Goal: Information Seeking & Learning: Learn about a topic

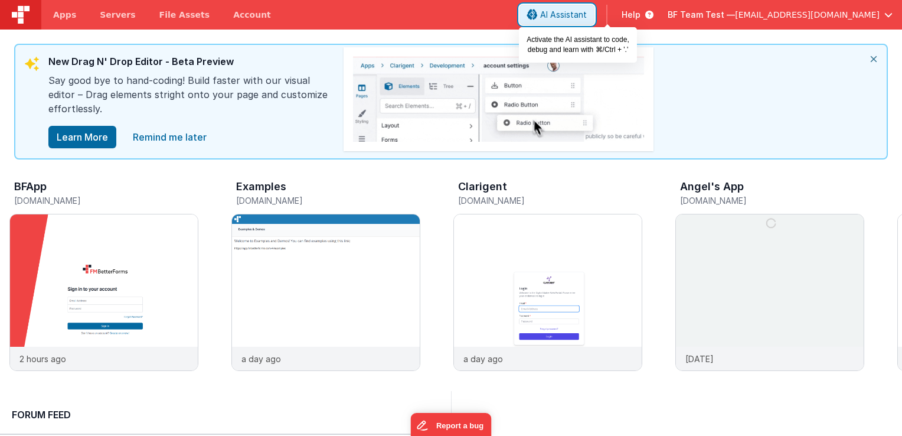
click at [587, 11] on span "AI Assistant" at bounding box center [563, 15] width 47 height 12
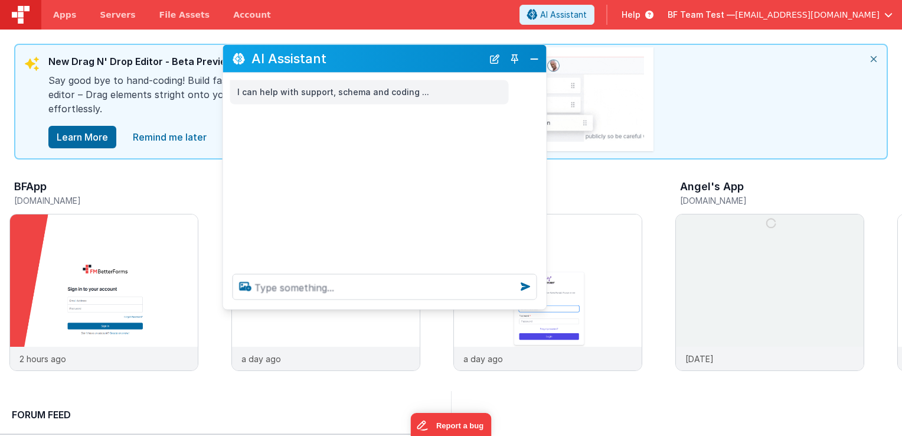
drag, startPoint x: 215, startPoint y: 181, endPoint x: 428, endPoint y: 63, distance: 243.2
click at [428, 63] on h2 "AI Assistant" at bounding box center [367, 58] width 231 height 14
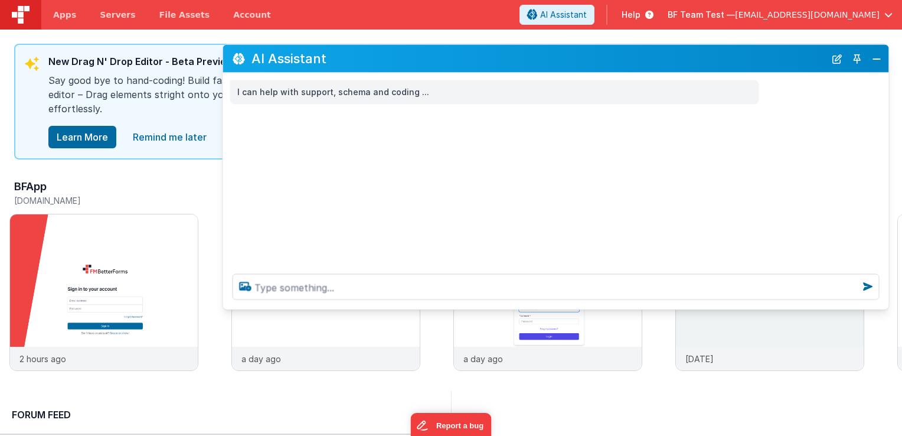
drag, startPoint x: 540, startPoint y: 115, endPoint x: 883, endPoint y: 123, distance: 342.6
click at [883, 123] on div "I can help with support, schema and coding ..." at bounding box center [556, 168] width 666 height 191
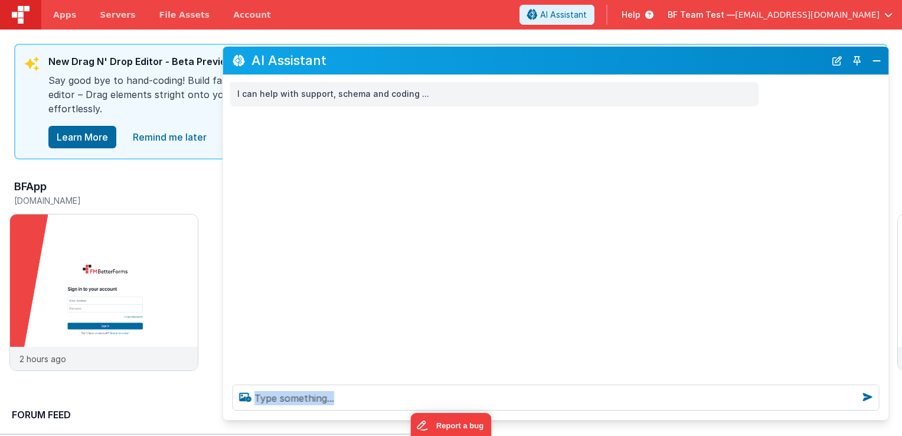
drag, startPoint x: 655, startPoint y: 309, endPoint x: 661, endPoint y: 418, distance: 108.9
click at [661, 418] on div "AI Assistant I can help with support, schema and coding ..." at bounding box center [556, 233] width 667 height 374
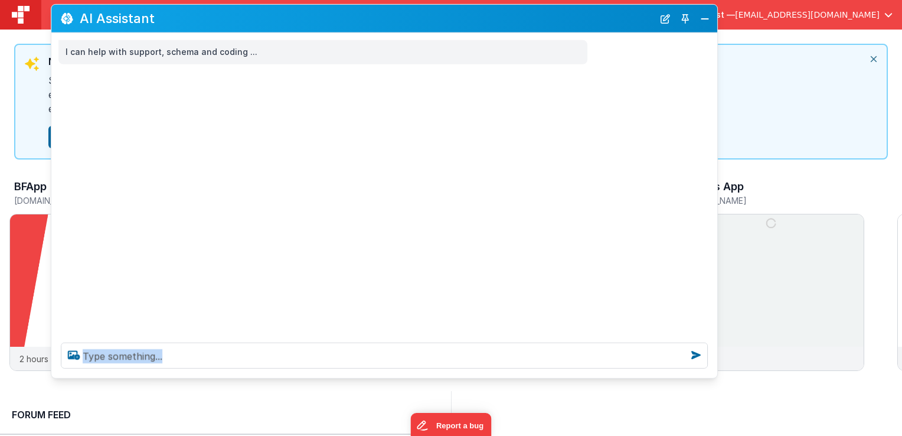
drag, startPoint x: 444, startPoint y: 61, endPoint x: 273, endPoint y: 19, distance: 176.3
click at [273, 19] on h2 "AI Assistant" at bounding box center [367, 18] width 574 height 14
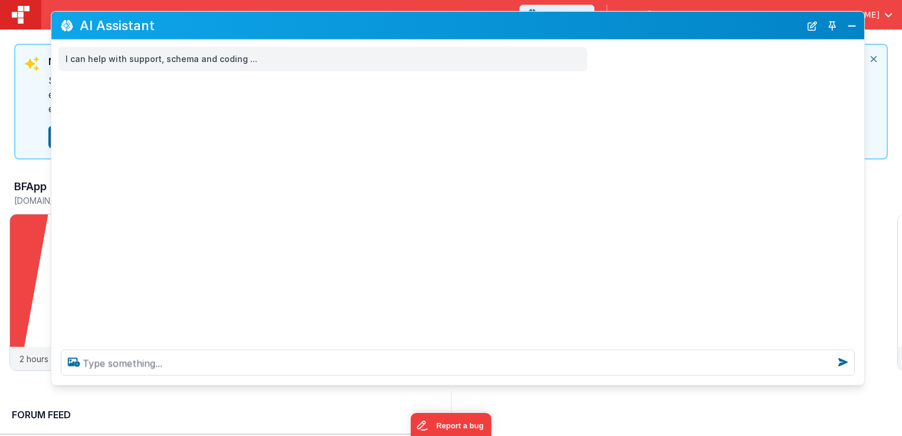
drag, startPoint x: 715, startPoint y: 125, endPoint x: 862, endPoint y: 130, distance: 147.1
click at [862, 130] on div "I can help with support, schema and coding ..." at bounding box center [457, 190] width 813 height 300
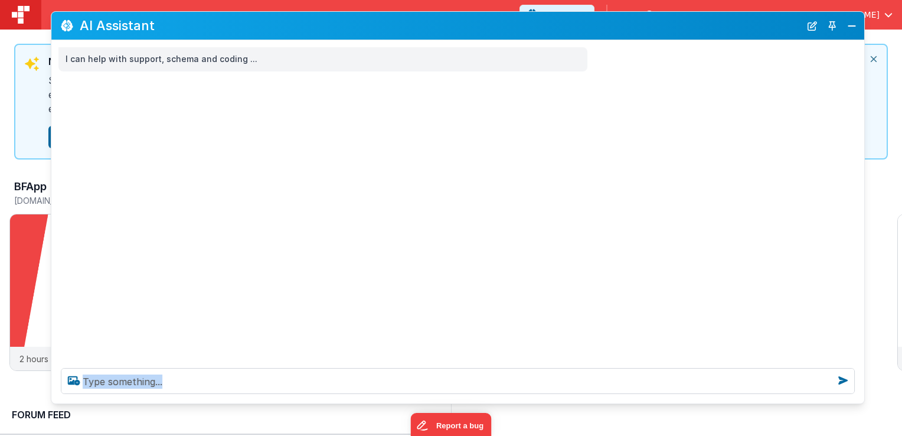
drag, startPoint x: 680, startPoint y: 384, endPoint x: 683, endPoint y: 403, distance: 19.1
click at [683, 403] on div at bounding box center [457, 380] width 813 height 45
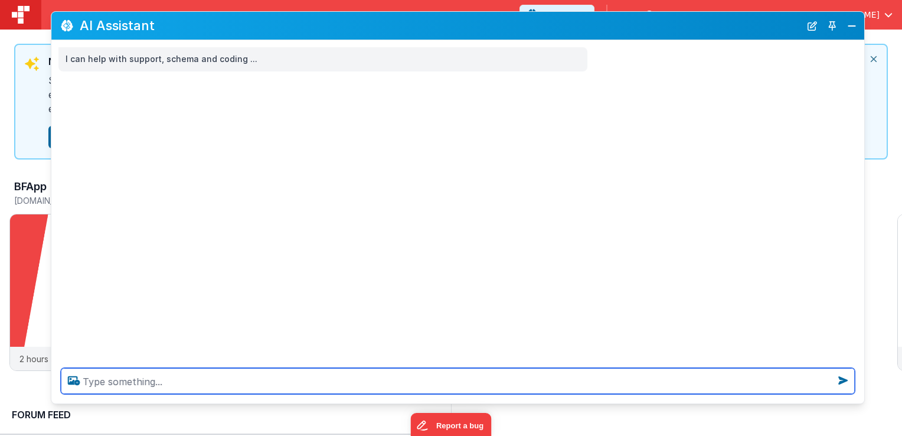
click at [595, 381] on textarea at bounding box center [458, 381] width 794 height 26
type textarea "I want to watch videos on how I can use AI better"
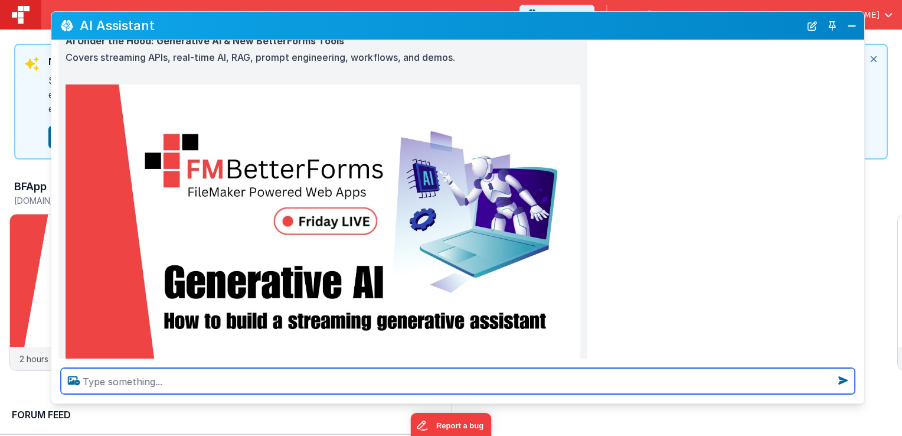
scroll to position [118, 0]
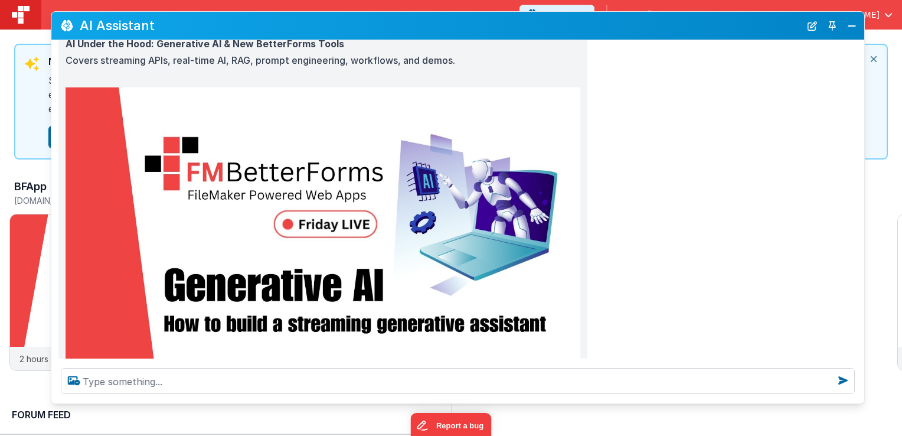
click at [288, 150] on img at bounding box center [323, 232] width 515 height 290
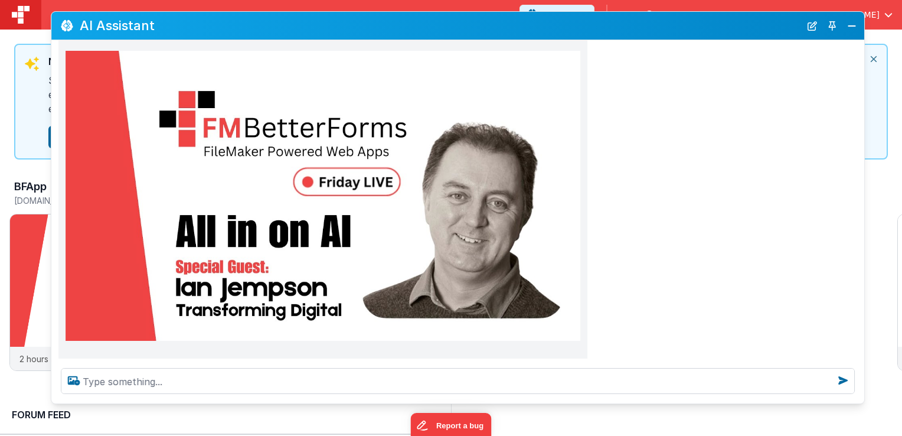
scroll to position [591, 0]
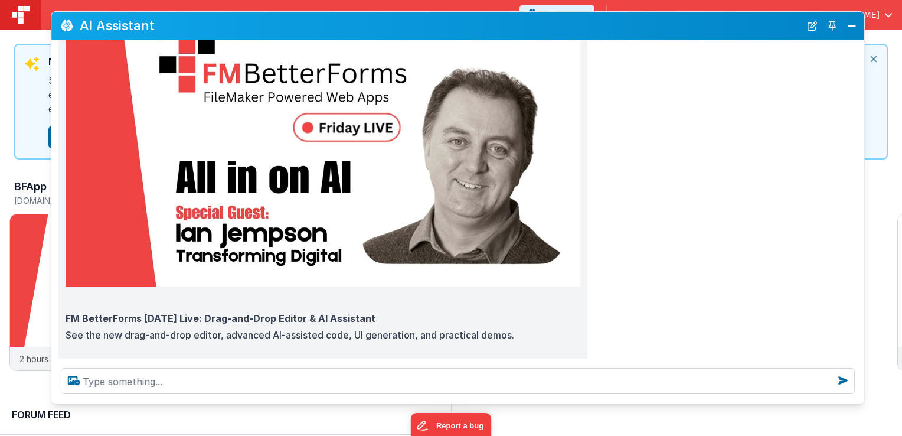
click at [343, 195] on img at bounding box center [323, 141] width 515 height 290
click at [855, 25] on button "Close" at bounding box center [851, 26] width 15 height 17
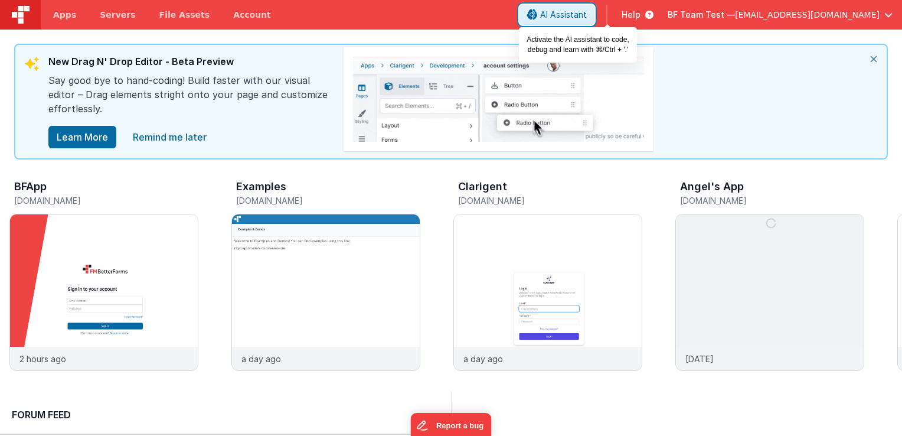
click at [585, 20] on button "AI Assistant" at bounding box center [557, 15] width 75 height 20
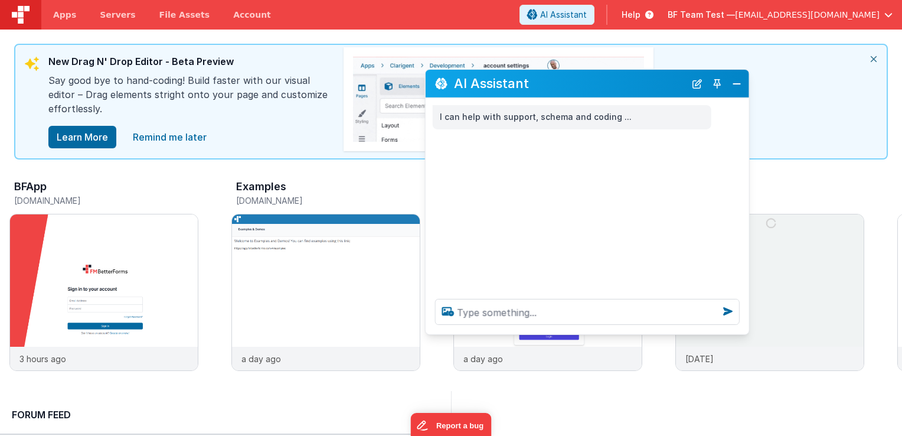
drag, startPoint x: 221, startPoint y: 182, endPoint x: 636, endPoint y: 89, distance: 425.5
click at [636, 89] on h2 "AI Assistant" at bounding box center [569, 83] width 231 height 14
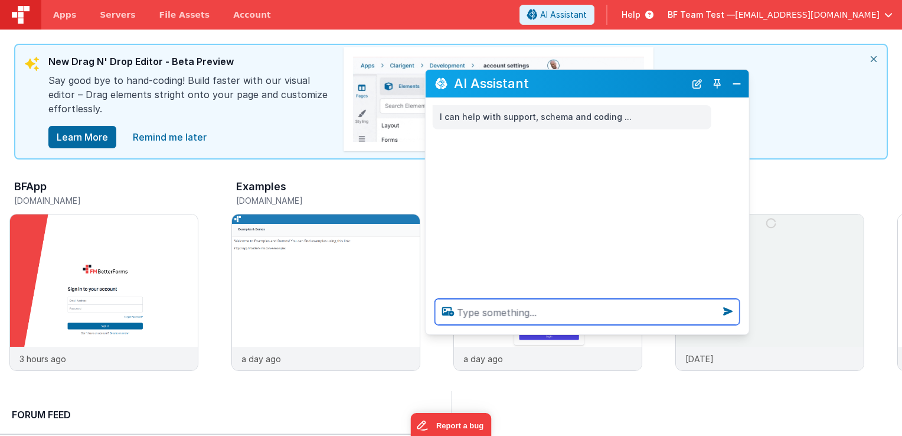
click at [619, 311] on textarea at bounding box center [587, 312] width 305 height 26
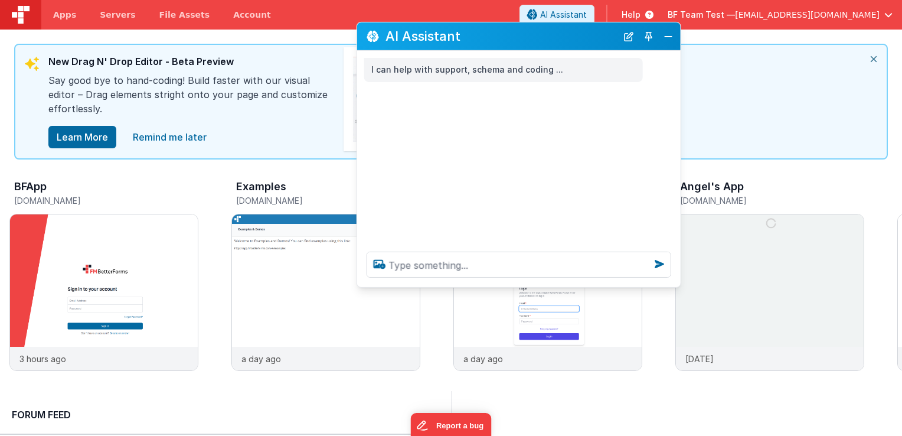
drag, startPoint x: 593, startPoint y: 79, endPoint x: 524, endPoint y: 32, distance: 83.2
click at [524, 32] on h2 "AI Assistant" at bounding box center [501, 36] width 231 height 14
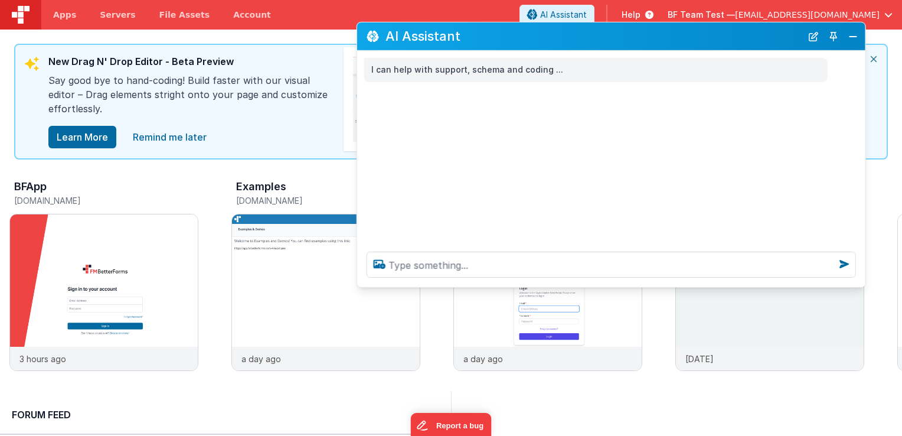
drag, startPoint x: 674, startPoint y: 91, endPoint x: 859, endPoint y: 83, distance: 185.0
click at [859, 83] on div "I can help with support, schema and coding ..." at bounding box center [611, 146] width 508 height 191
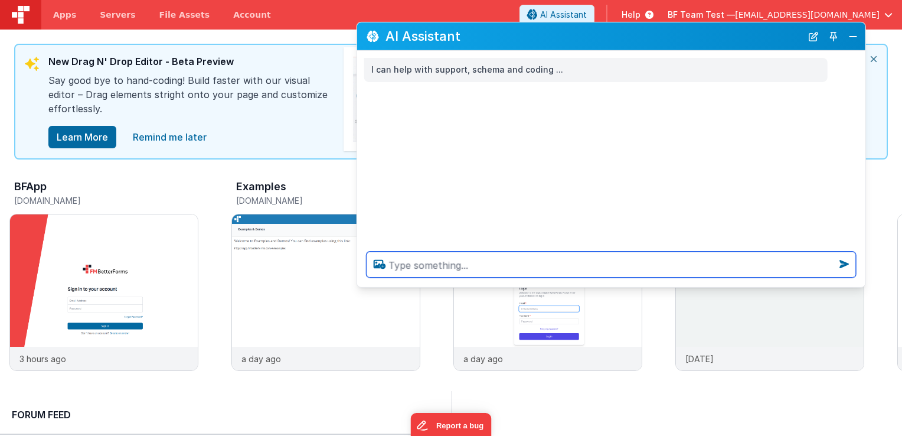
click at [614, 263] on textarea at bounding box center [612, 265] width 490 height 26
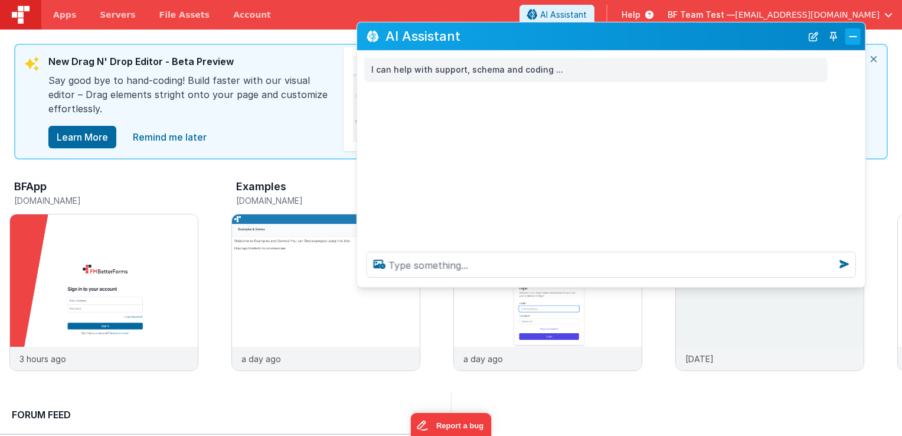
click at [860, 43] on button "Close" at bounding box center [853, 36] width 15 height 17
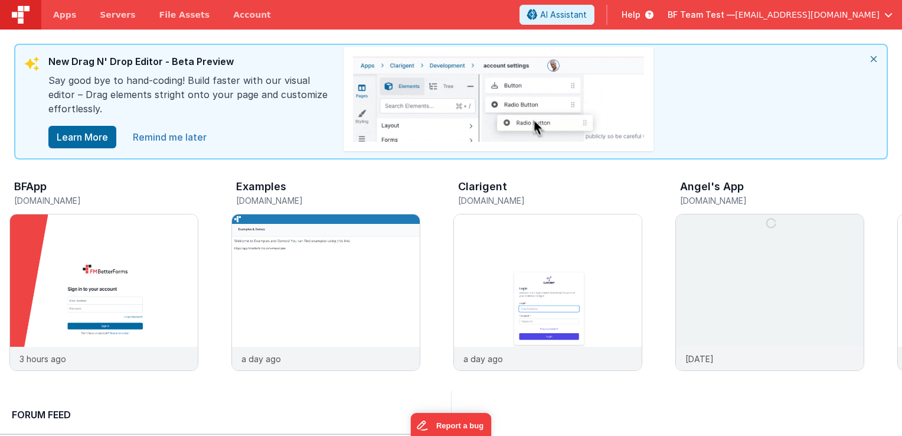
click at [180, 136] on link "Remind me later" at bounding box center [170, 137] width 88 height 24
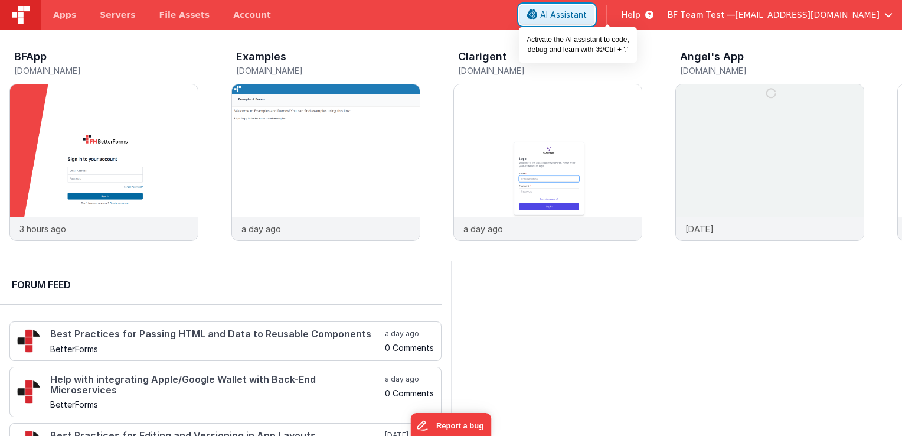
click at [591, 14] on button "AI Assistant" at bounding box center [557, 15] width 75 height 20
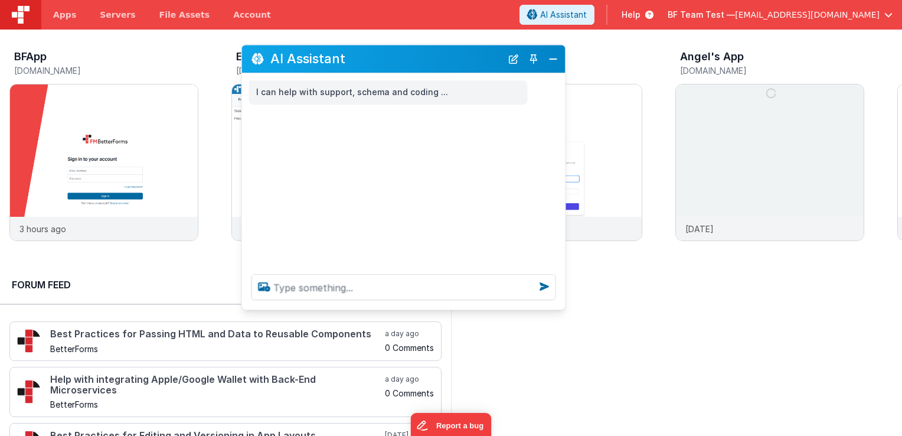
drag, startPoint x: 244, startPoint y: 177, endPoint x: 475, endPoint y: 60, distance: 259.6
click at [475, 60] on h2 "AI Assistant" at bounding box center [385, 59] width 231 height 14
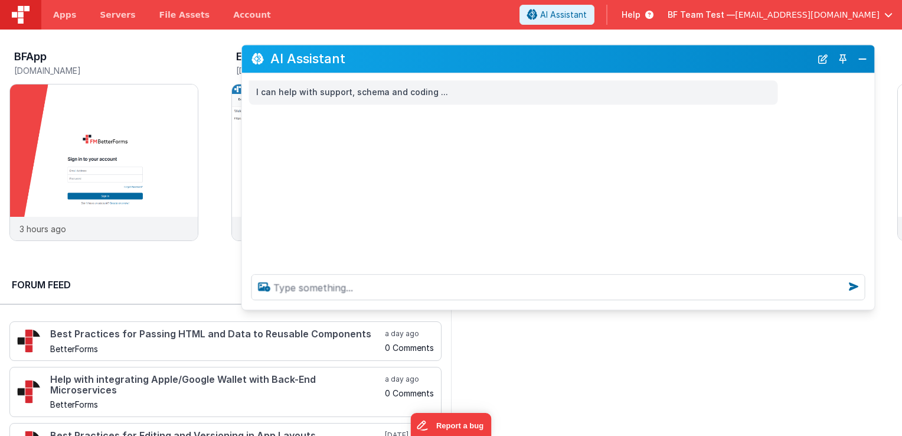
drag, startPoint x: 566, startPoint y: 119, endPoint x: 875, endPoint y: 122, distance: 309.5
click at [875, 122] on div "AI Assistant I can help with support, schema and coding ..." at bounding box center [559, 177] width 634 height 266
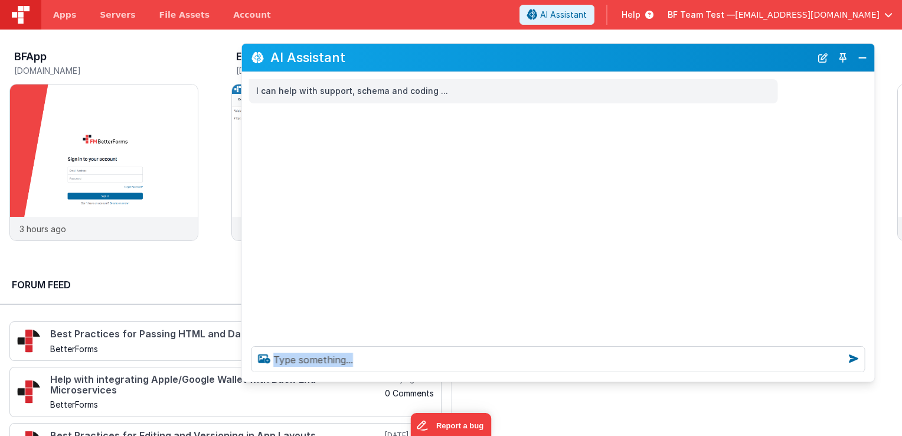
drag, startPoint x: 774, startPoint y: 309, endPoint x: 782, endPoint y: 382, distance: 73.6
click at [782, 382] on section "BFApp app.fmbetterforms.com 3 hours ago Examples examplesdev.fmbetterforms.com …" at bounding box center [451, 248] width 902 height 436
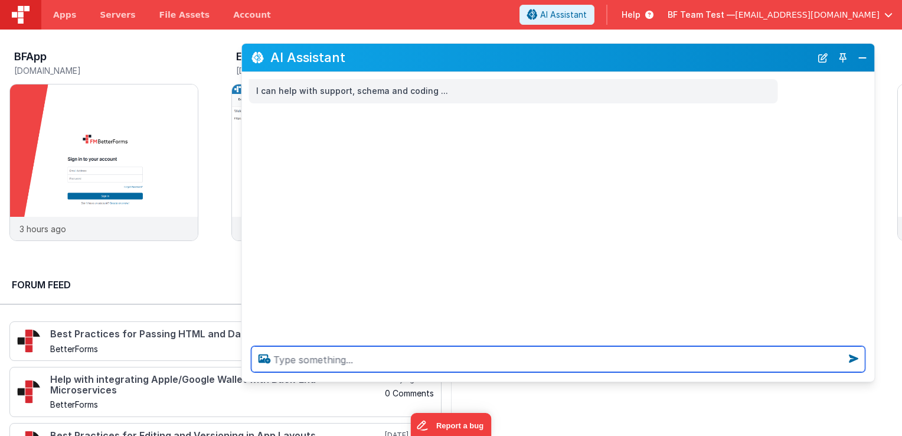
click at [706, 360] on textarea at bounding box center [559, 359] width 614 height 26
type textarea "g"
type textarea "give me hot topics about the new DND editor"
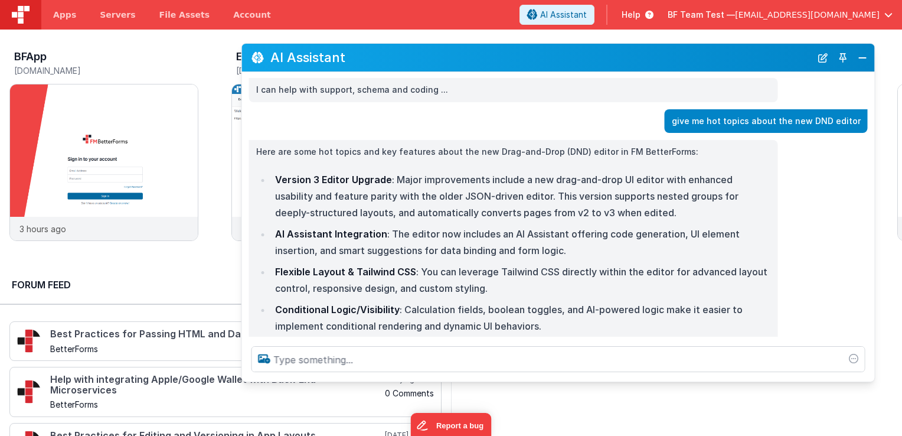
scroll to position [0, 0]
drag, startPoint x: 860, startPoint y: 122, endPoint x: 820, endPoint y: 126, distance: 41.0
click at [820, 126] on p "give me hot topics about the new DND editor" at bounding box center [766, 122] width 189 height 15
click at [478, 236] on li "AI Assistant Integration : The editor now includes an AI Assistant offering cod…" at bounding box center [522, 243] width 500 height 33
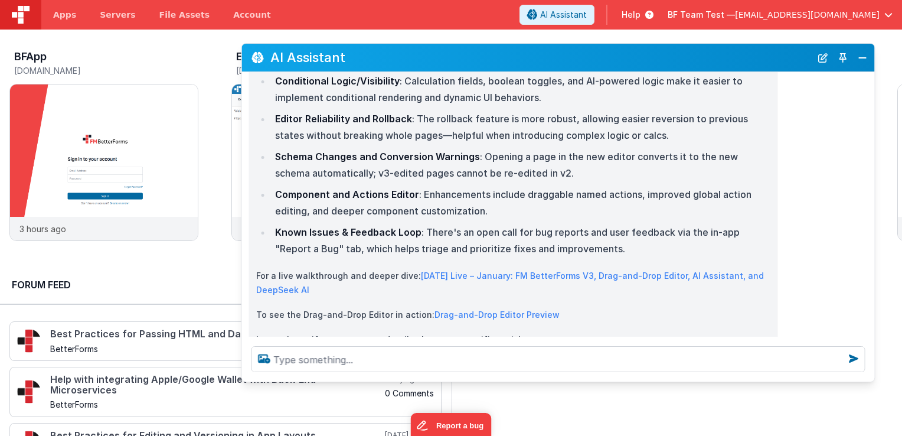
scroll to position [267, 0]
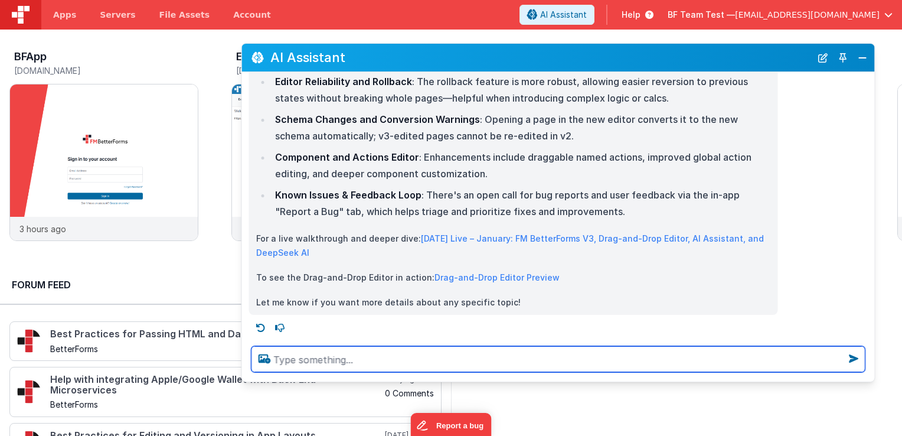
click at [508, 356] on textarea at bounding box center [559, 359] width 614 height 26
type textarea "i want to watch videos on how i can use AI better and be more productive"
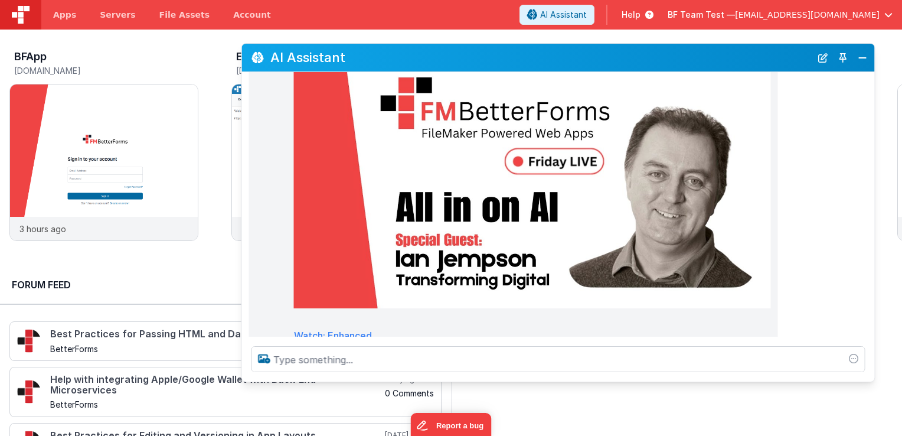
scroll to position [1155, 0]
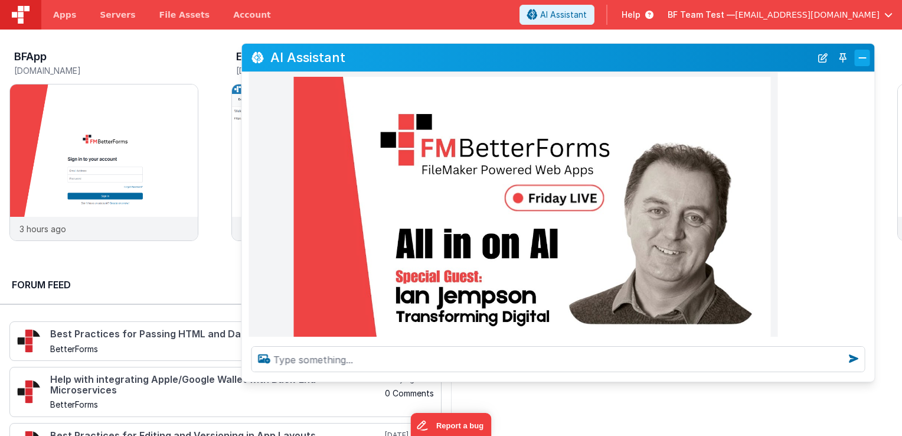
click at [860, 56] on button "Close" at bounding box center [862, 58] width 15 height 17
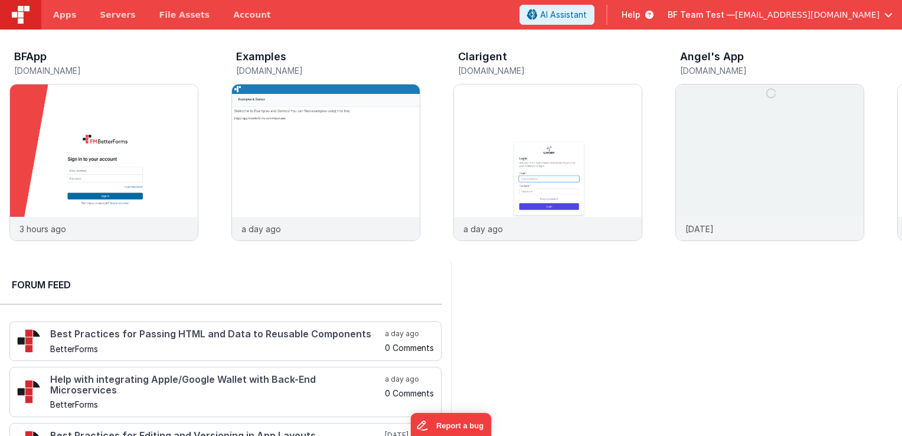
click at [654, 15] on icon at bounding box center [647, 15] width 13 height 12
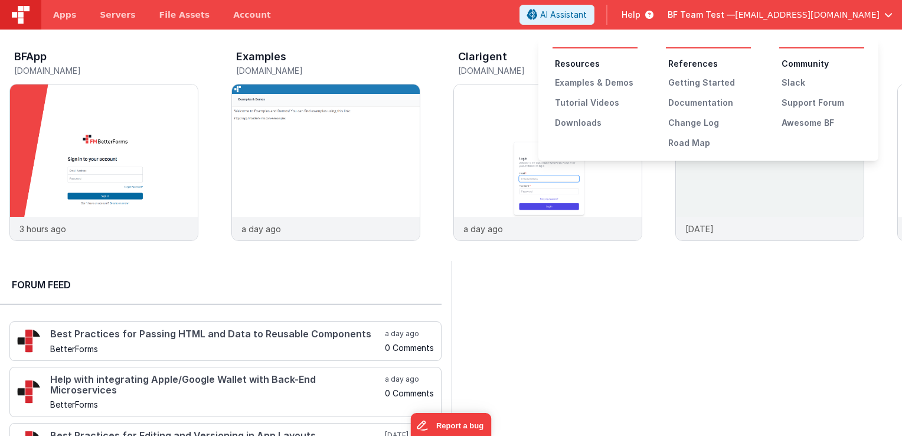
click at [507, 19] on button at bounding box center [451, 218] width 902 height 436
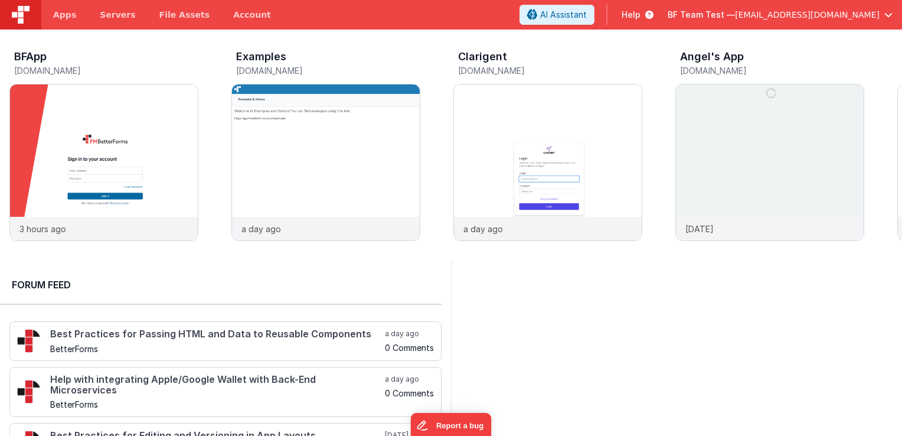
click at [441, 27] on header "Apps Servers File Assets Account Some FUTURE Slot AI Assistant Help BF Team Tes…" at bounding box center [451, 15] width 902 height 30
click at [587, 14] on span "AI Assistant" at bounding box center [563, 15] width 47 height 12
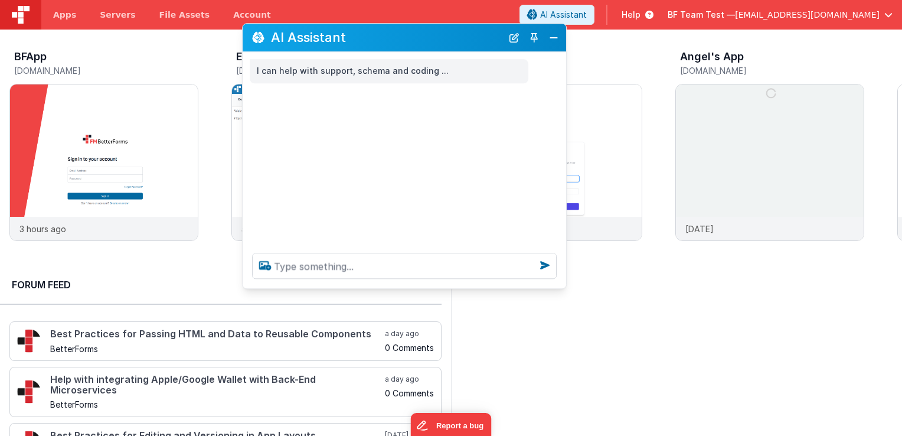
drag, startPoint x: 224, startPoint y: 181, endPoint x: 456, endPoint y: 41, distance: 271.5
click at [456, 41] on h2 "AI Assistant" at bounding box center [386, 38] width 231 height 14
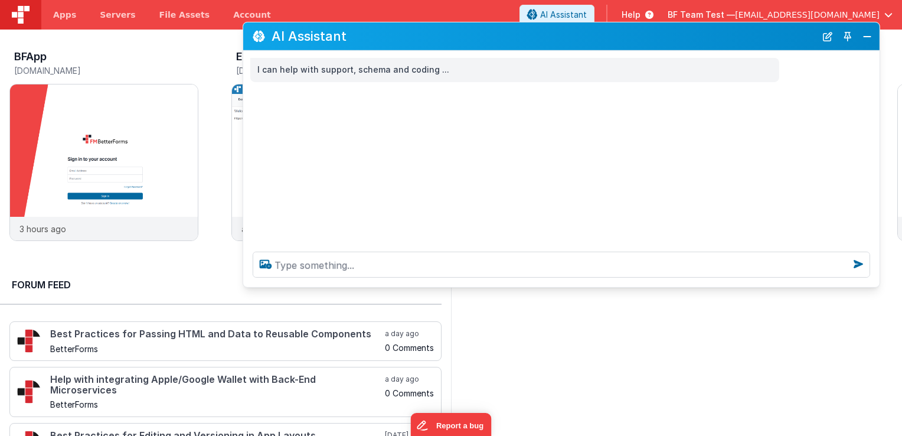
drag, startPoint x: 563, startPoint y: 83, endPoint x: 876, endPoint y: 119, distance: 315.0
click at [876, 119] on div "I can help with support, schema and coding ..." at bounding box center [561, 146] width 637 height 191
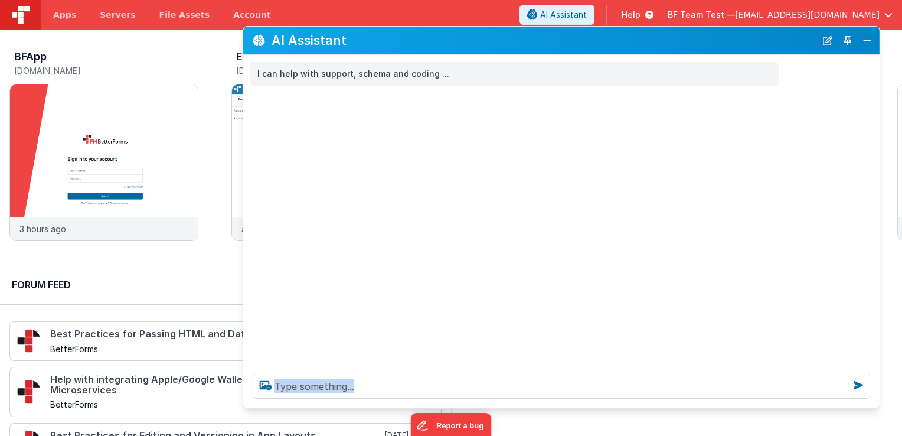
drag, startPoint x: 696, startPoint y: 287, endPoint x: 713, endPoint y: 404, distance: 118.2
click at [713, 404] on div at bounding box center [561, 385] width 637 height 45
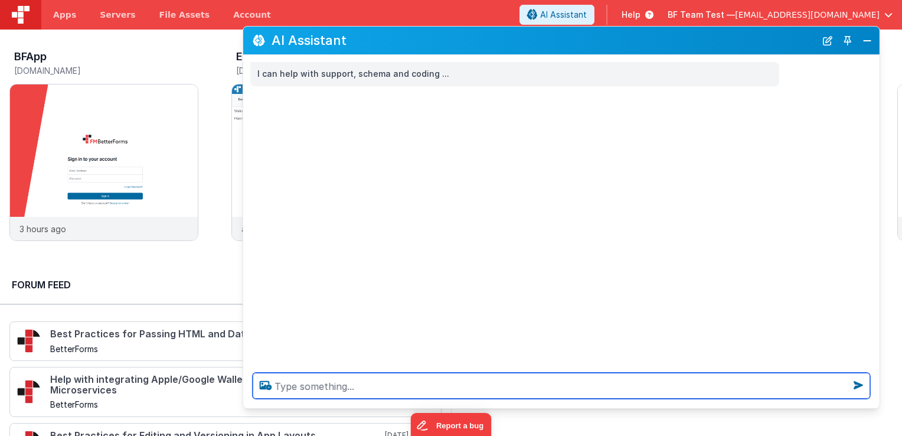
click at [427, 391] on textarea at bounding box center [562, 386] width 618 height 26
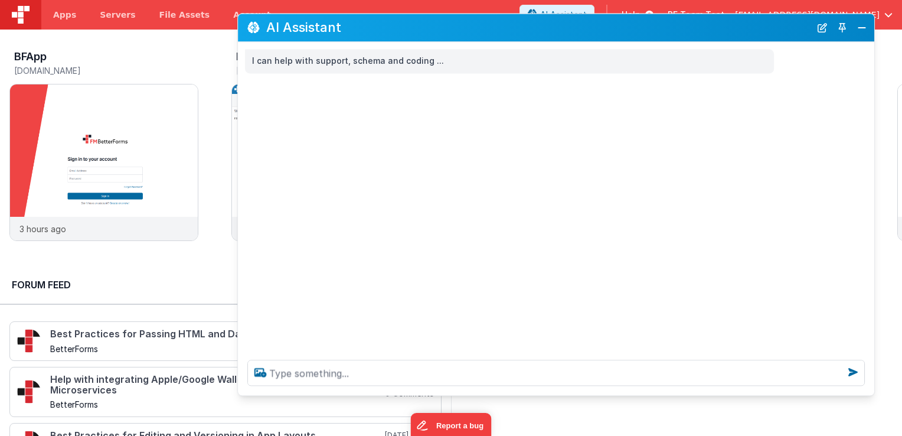
drag, startPoint x: 505, startPoint y: 44, endPoint x: 501, endPoint y: 32, distance: 13.3
click at [501, 32] on h2 "AI Assistant" at bounding box center [538, 28] width 544 height 14
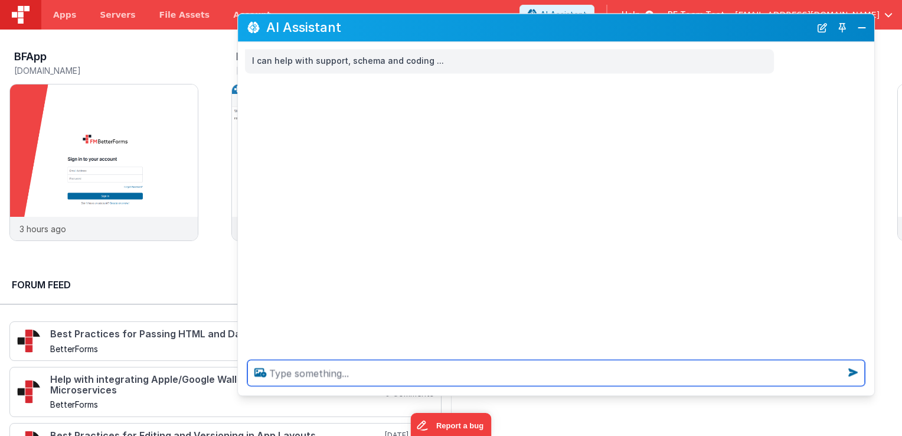
click at [394, 370] on textarea at bounding box center [556, 373] width 618 height 26
type textarea "o"
type textarea "i want to watch videos on AI I need to improve my prompting"
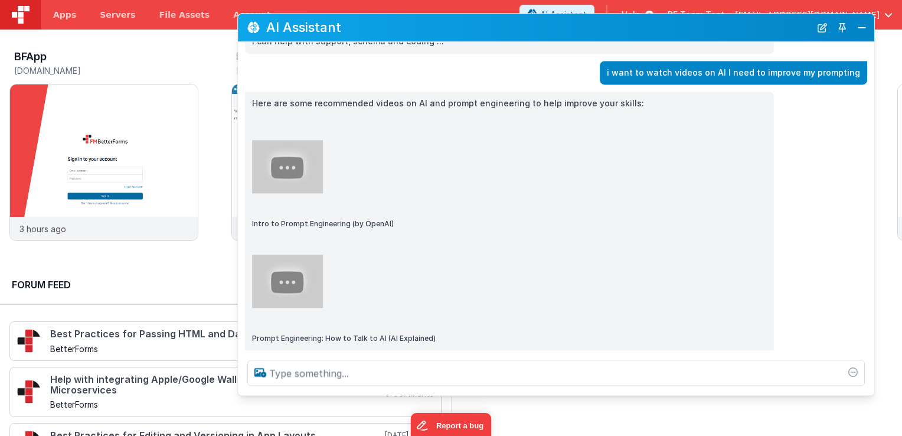
scroll to position [0, 0]
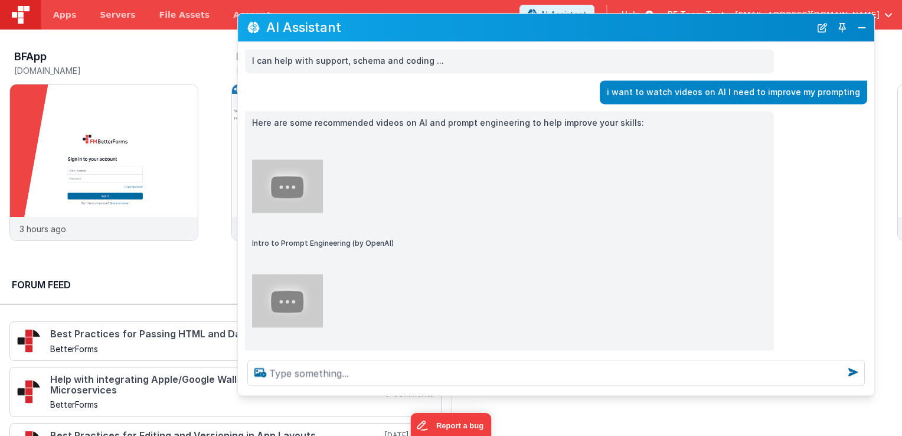
click at [300, 185] on img at bounding box center [287, 185] width 71 height 53
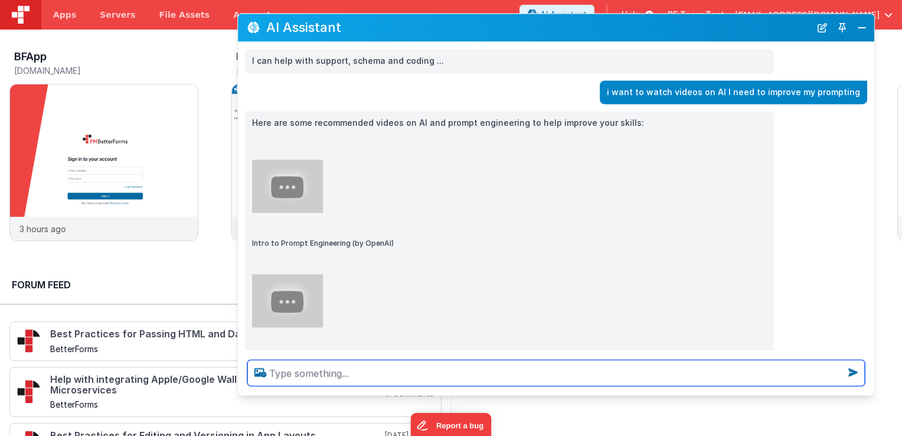
click at [617, 371] on textarea at bounding box center [556, 373] width 618 height 26
type textarea "i want to watch some videos on how to better use AI"
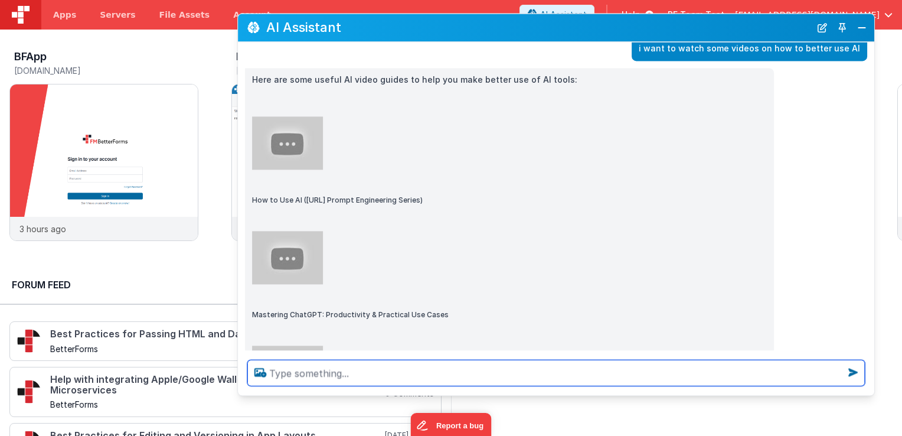
scroll to position [435, 0]
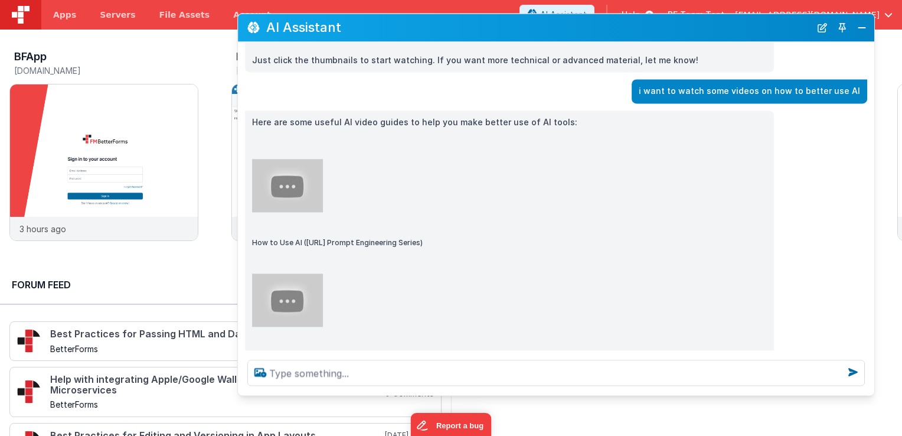
click at [306, 194] on img at bounding box center [287, 185] width 71 height 53
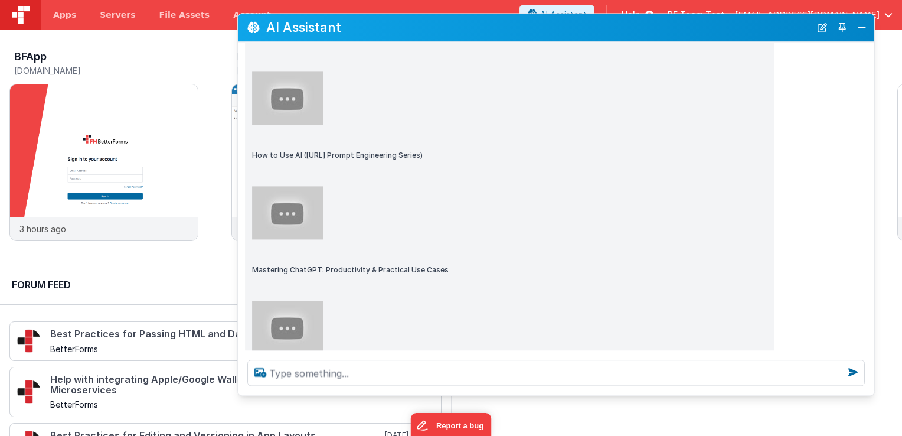
scroll to position [553, 0]
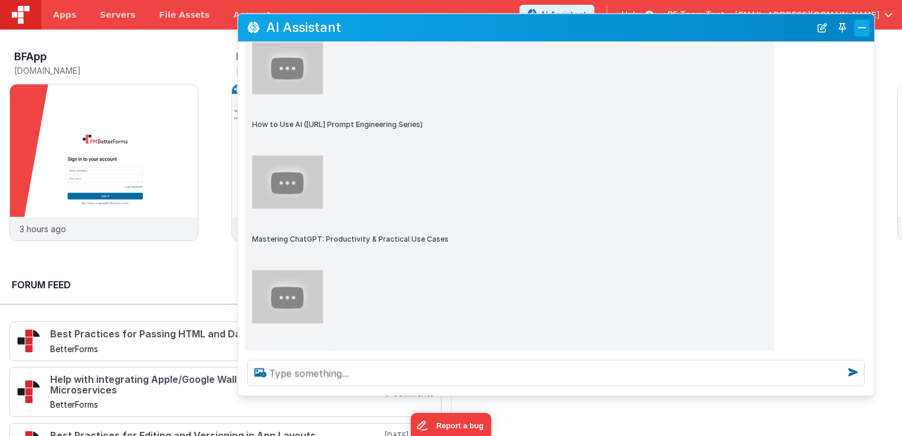
click at [867, 32] on button "Close" at bounding box center [861, 27] width 15 height 17
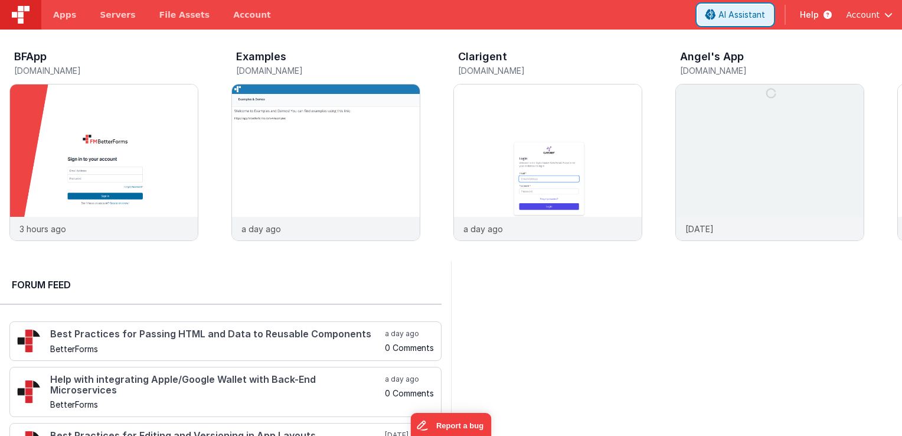
click at [731, 18] on span "AI Assistant" at bounding box center [742, 15] width 47 height 12
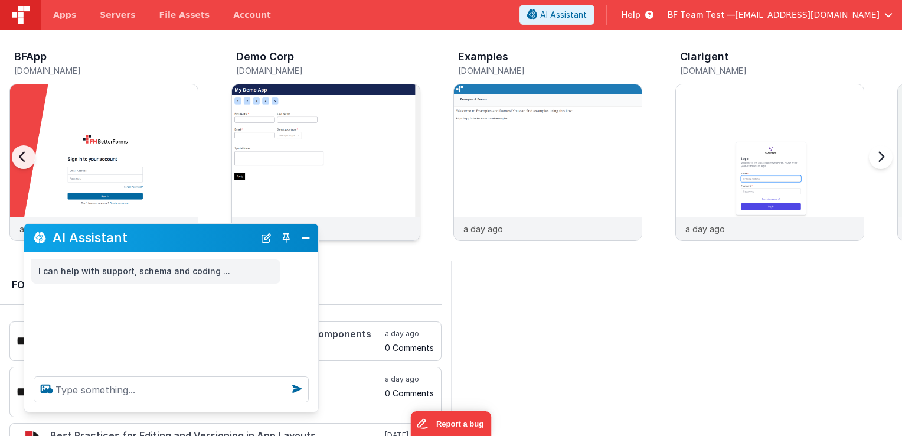
drag, startPoint x: 218, startPoint y: 240, endPoint x: 362, endPoint y: 217, distance: 145.3
click at [536, 129] on section "BFApp [DOMAIN_NAME] an hour ago Demo Corp [DOMAIN_NAME] 2 hours ago Examples [D…" at bounding box center [451, 248] width 902 height 436
drag, startPoint x: 217, startPoint y: 239, endPoint x: 255, endPoint y: 209, distance: 48.3
click at [255, 209] on section "BFApp [DOMAIN_NAME] an hour ago Demo Corp [DOMAIN_NAME] 2 hours ago Examples [D…" at bounding box center [451, 248] width 902 height 436
click at [306, 238] on button "Close" at bounding box center [305, 238] width 15 height 17
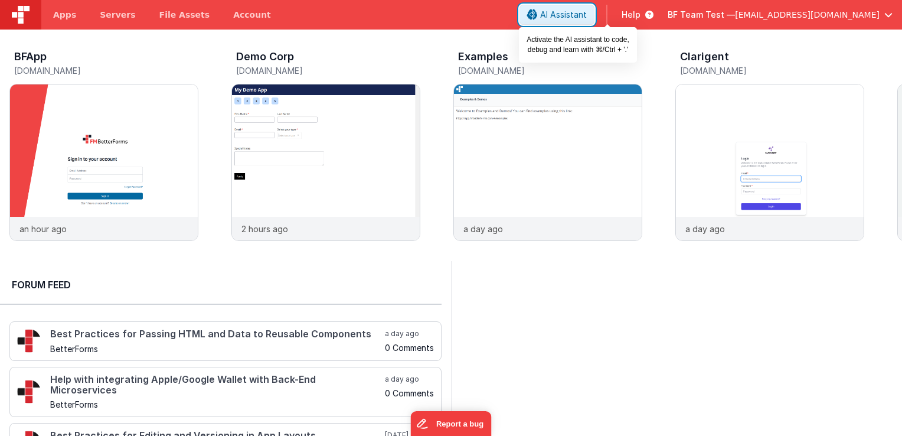
click at [595, 21] on button "AI Assistant" at bounding box center [557, 15] width 75 height 20
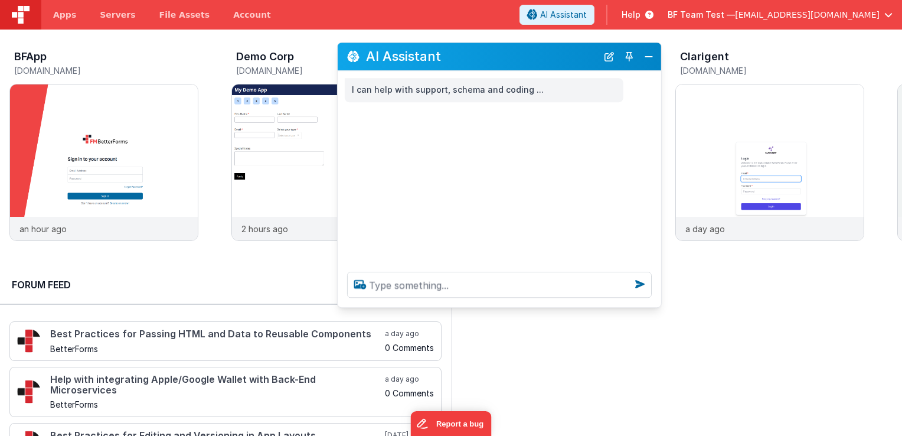
drag, startPoint x: 240, startPoint y: 178, endPoint x: 567, endPoint y: 58, distance: 348.4
click at [567, 58] on h2 "AI Assistant" at bounding box center [481, 57] width 231 height 14
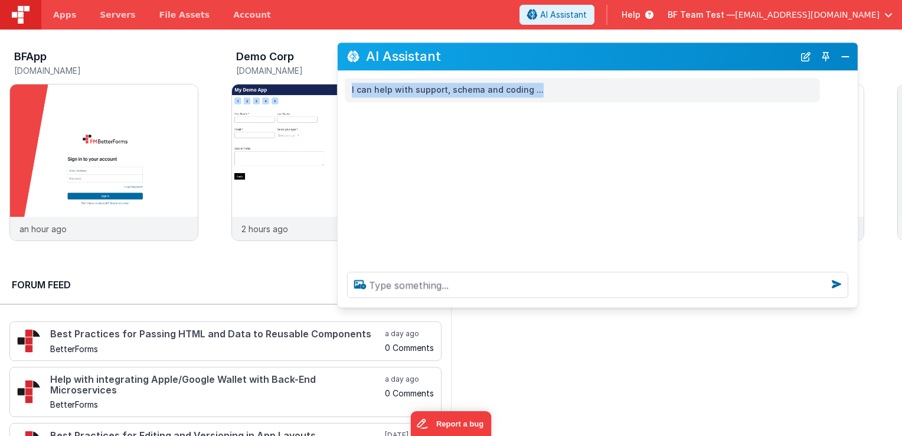
drag, startPoint x: 661, startPoint y: 110, endPoint x: 860, endPoint y: 112, distance: 198.4
click at [859, 110] on section "BFApp [DOMAIN_NAME] an hour ago Demo Corp [DOMAIN_NAME] 2 hours ago Examples [D…" at bounding box center [451, 248] width 902 height 436
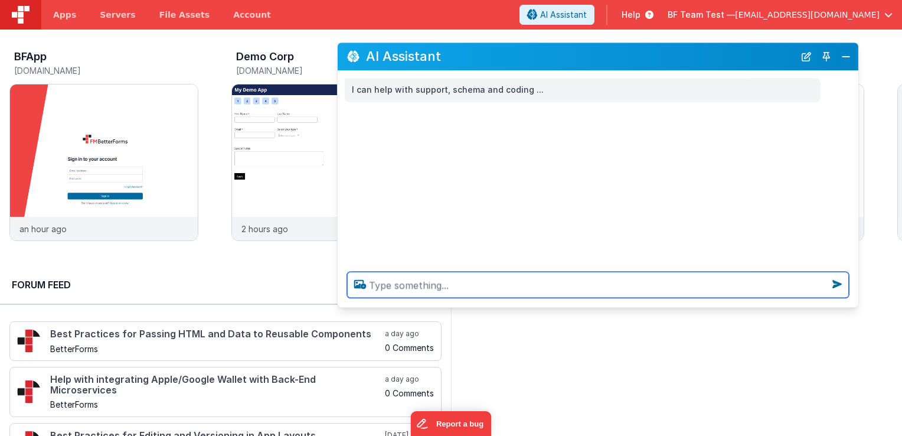
click at [546, 287] on textarea at bounding box center [598, 285] width 502 height 26
type textarea "i"
type textarea "give me videos on how I can better use AI and be more productive"
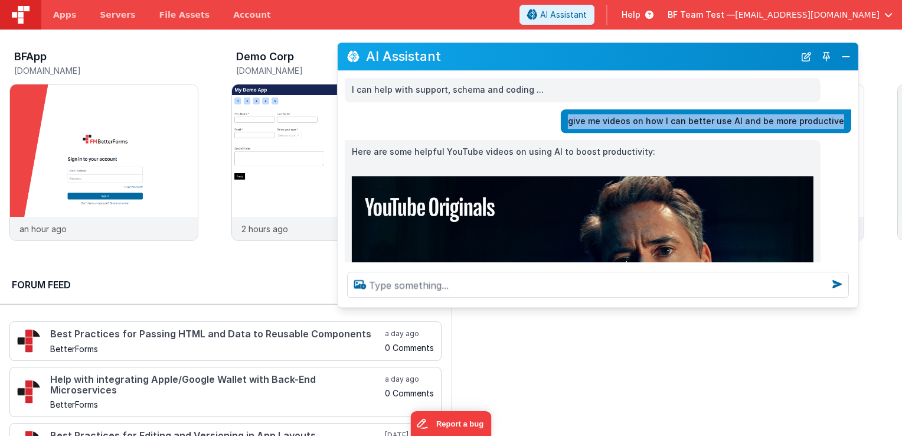
drag, startPoint x: 584, startPoint y: 120, endPoint x: 846, endPoint y: 126, distance: 261.7
click at [846, 126] on div "give me videos on how I can better use AI and be more productive" at bounding box center [706, 121] width 291 height 24
copy p "give me videos on how I can better use AI and be more productive"
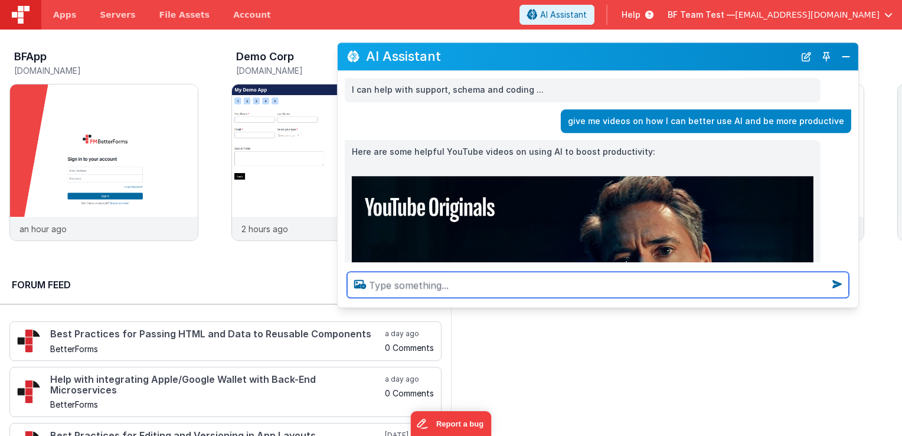
click at [574, 291] on textarea at bounding box center [598, 285] width 502 height 26
paste textarea "give me videos on how I can better use AI and be more productive"
click at [406, 287] on textarea "give me videos on how I can better use AI and be more productive" at bounding box center [598, 285] width 502 height 26
type textarea "give me [DATE] live videos on how I can better use AI and be more productive"
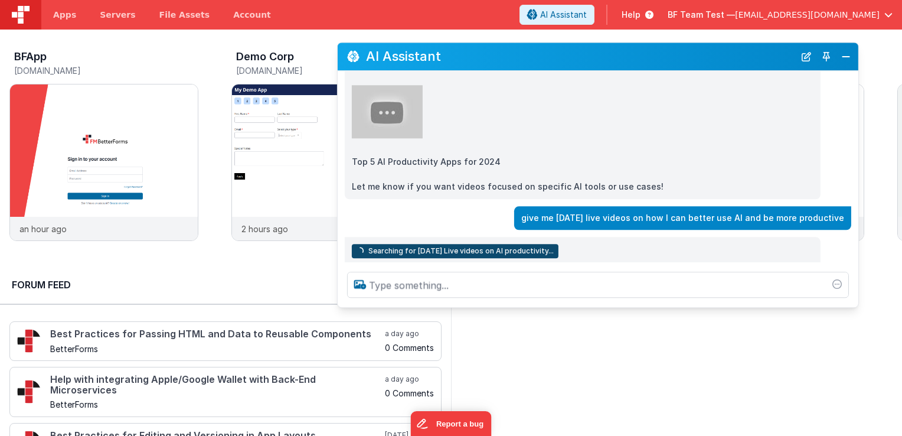
scroll to position [503, 0]
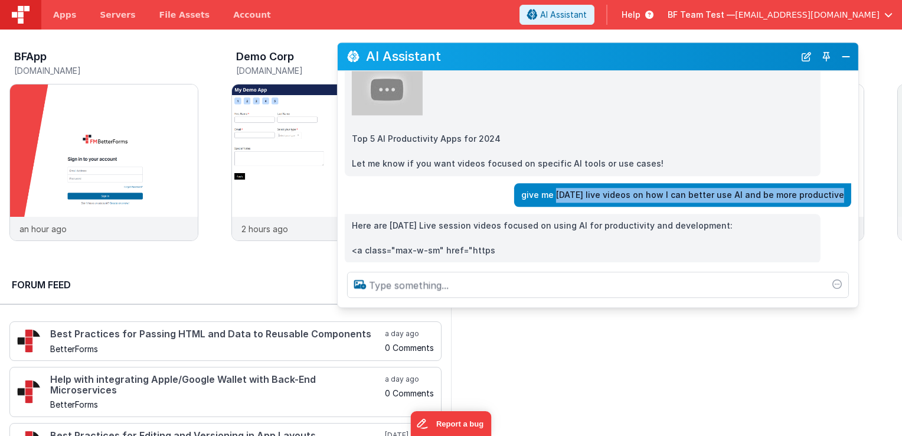
drag, startPoint x: 576, startPoint y: 216, endPoint x: 615, endPoint y: 216, distance: 38.4
click at [615, 216] on div "I can help with support, schema and coding ... give me videos on how I can bett…" at bounding box center [598, 166] width 521 height 191
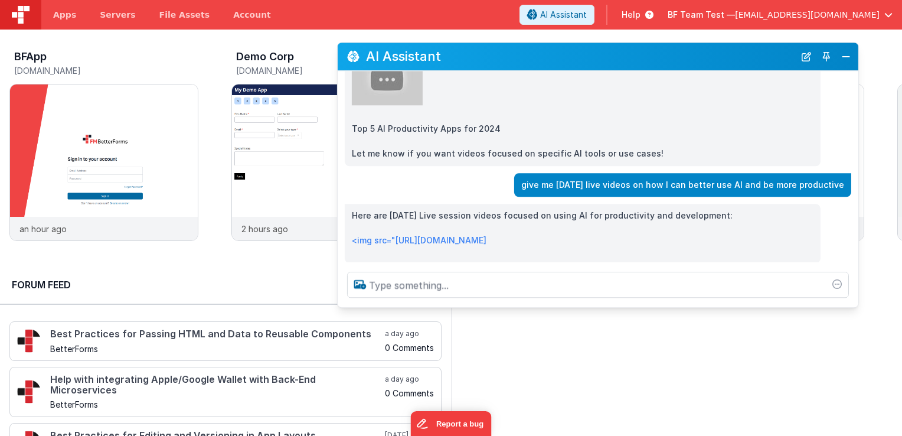
click at [473, 157] on p "Let me know if you want videos focused on specific AI tools or use cases!" at bounding box center [583, 154] width 462 height 14
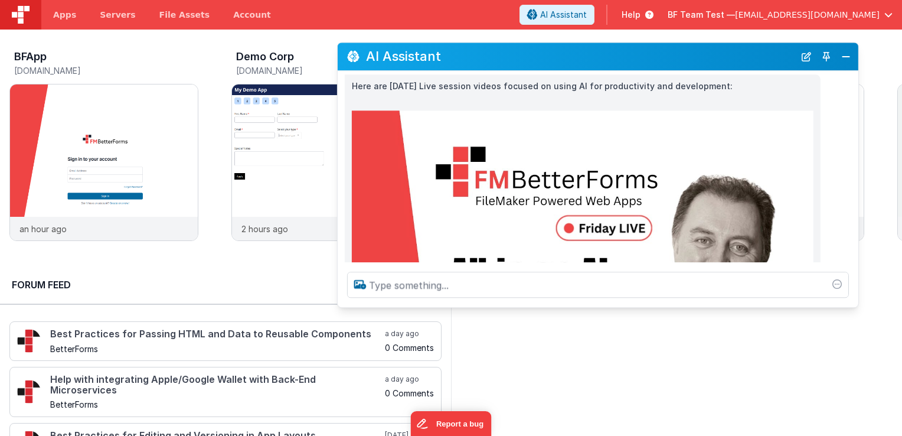
scroll to position [582, 0]
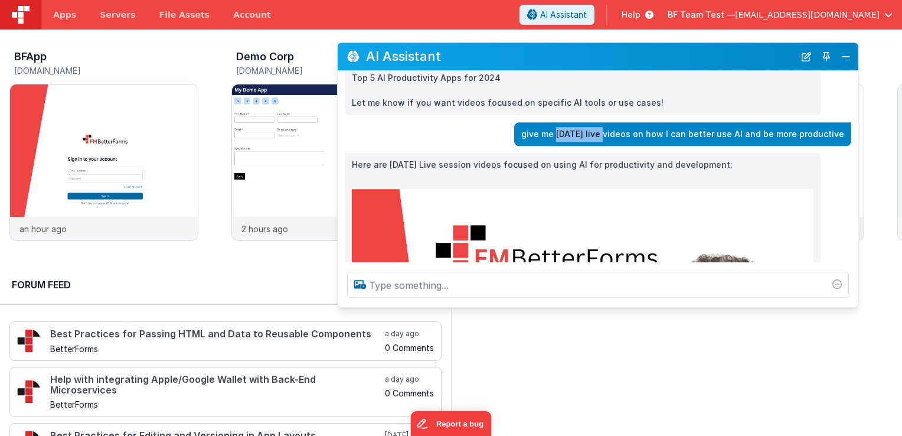
drag, startPoint x: 578, startPoint y: 136, endPoint x: 617, endPoint y: 138, distance: 39.0
click at [617, 138] on p "give me [DATE] live videos on how I can better use AI and be more productive" at bounding box center [682, 134] width 323 height 15
drag, startPoint x: 617, startPoint y: 138, endPoint x: 485, endPoint y: 145, distance: 131.8
click at [485, 145] on div "give me [DATE] live videos on how I can better use AI and be more productive" at bounding box center [595, 134] width 514 height 24
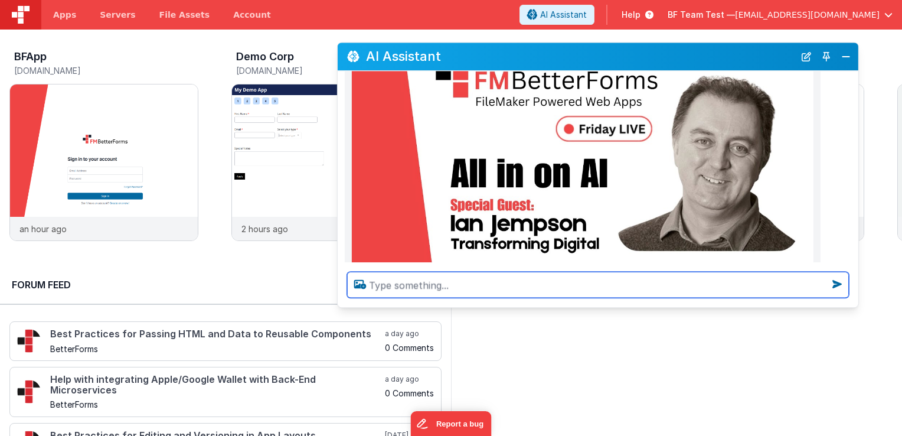
scroll to position [759, 0]
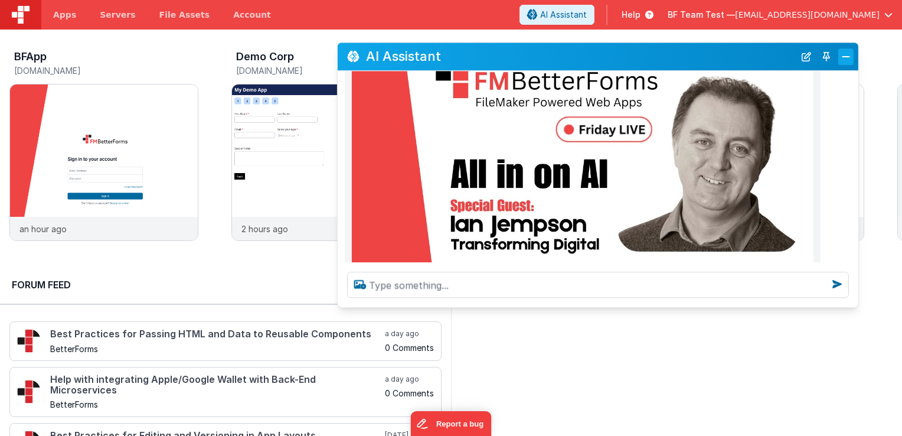
click at [848, 58] on button "Close" at bounding box center [846, 56] width 15 height 17
